Goal: Navigation & Orientation: Find specific page/section

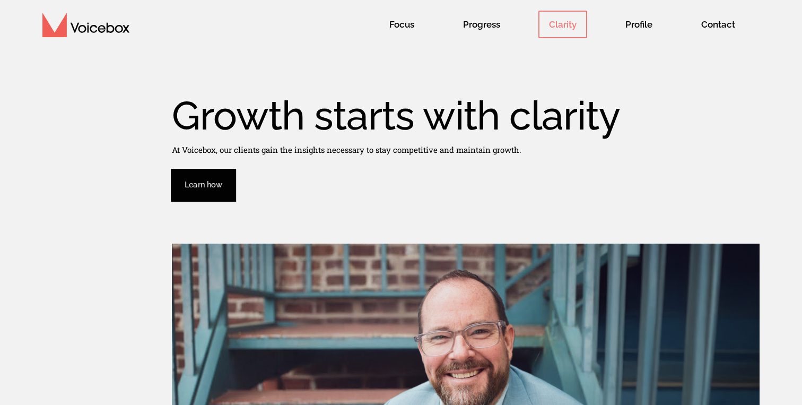
click at [558, 27] on span "Clarity" at bounding box center [562, 25] width 49 height 28
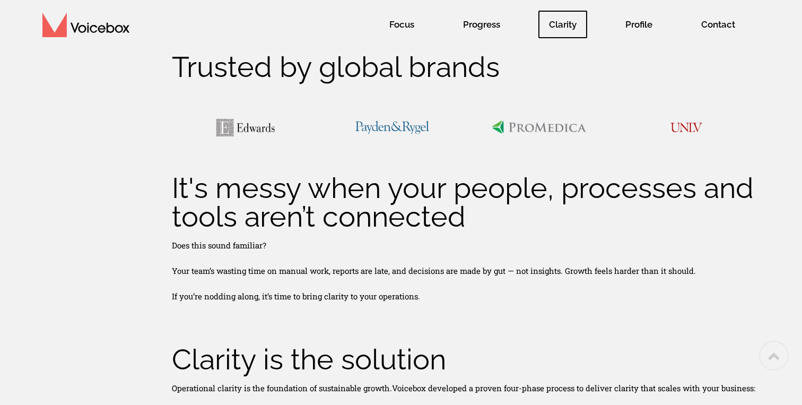
scroll to position [518, 0]
